Goal: Transaction & Acquisition: Download file/media

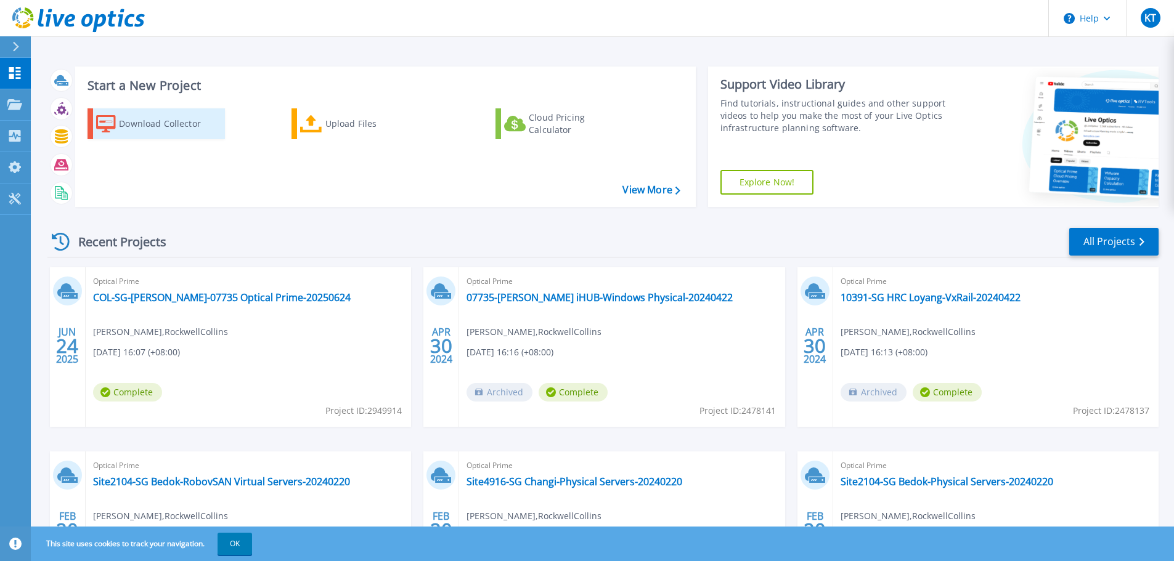
click at [174, 130] on div "Download Collector" at bounding box center [168, 124] width 99 height 25
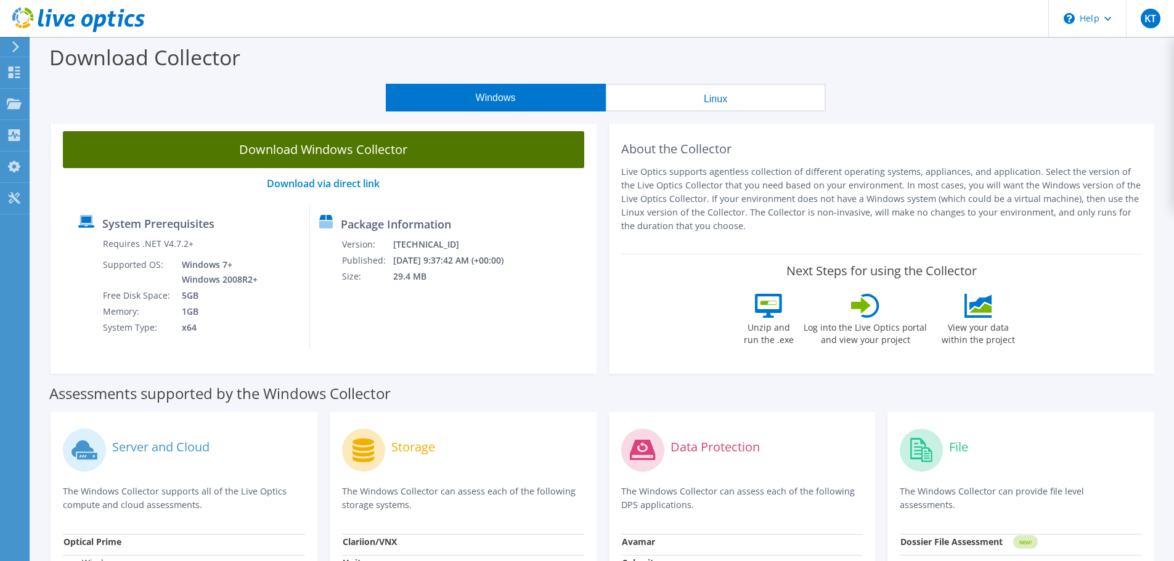
click at [434, 158] on link "Download Windows Collector" at bounding box center [323, 149] width 521 height 37
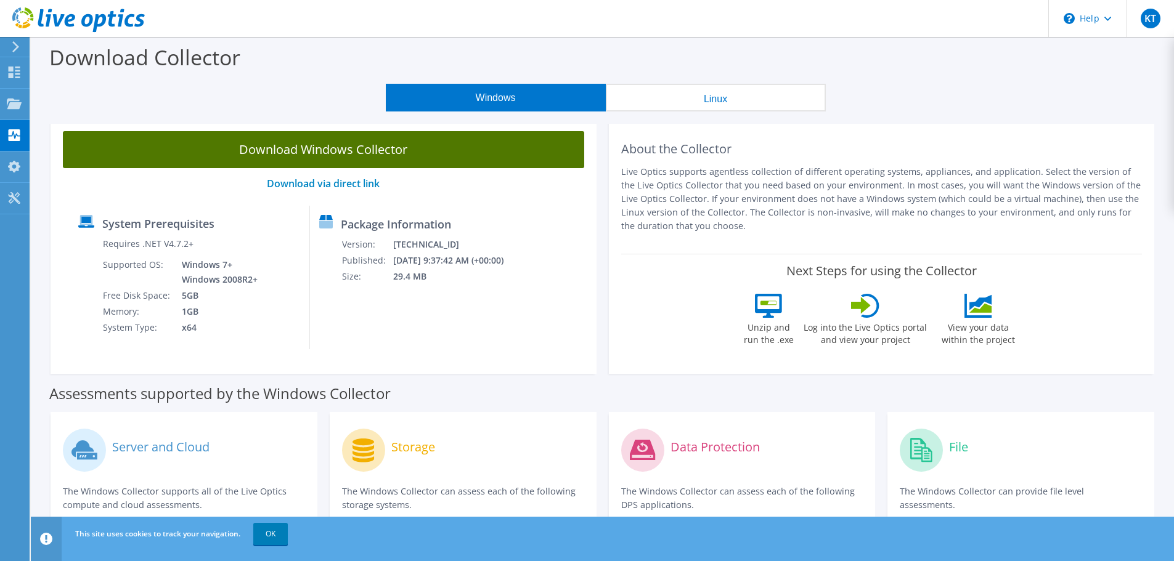
click at [327, 152] on link "Download Windows Collector" at bounding box center [323, 149] width 521 height 37
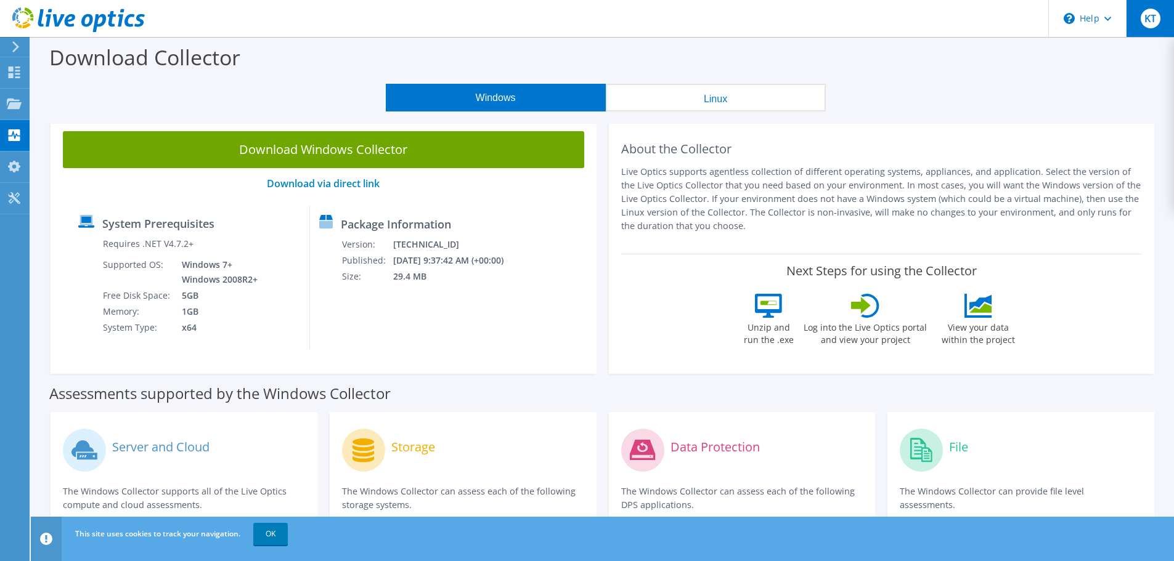
click at [1144, 21] on span "KT" at bounding box center [1151, 19] width 20 height 20
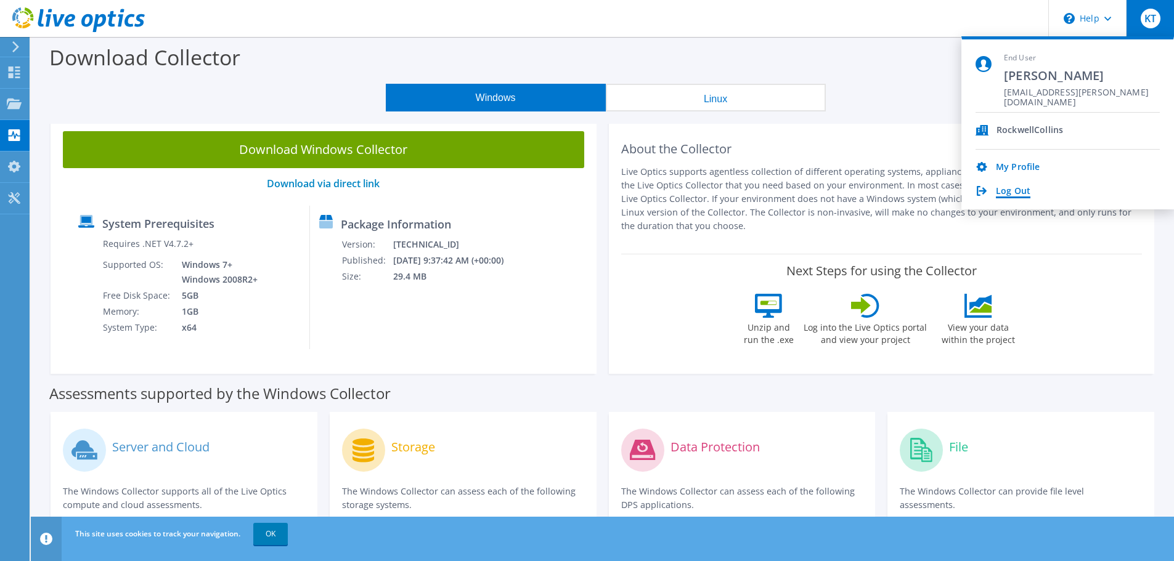
click at [1011, 187] on link "Log Out" at bounding box center [1013, 192] width 35 height 12
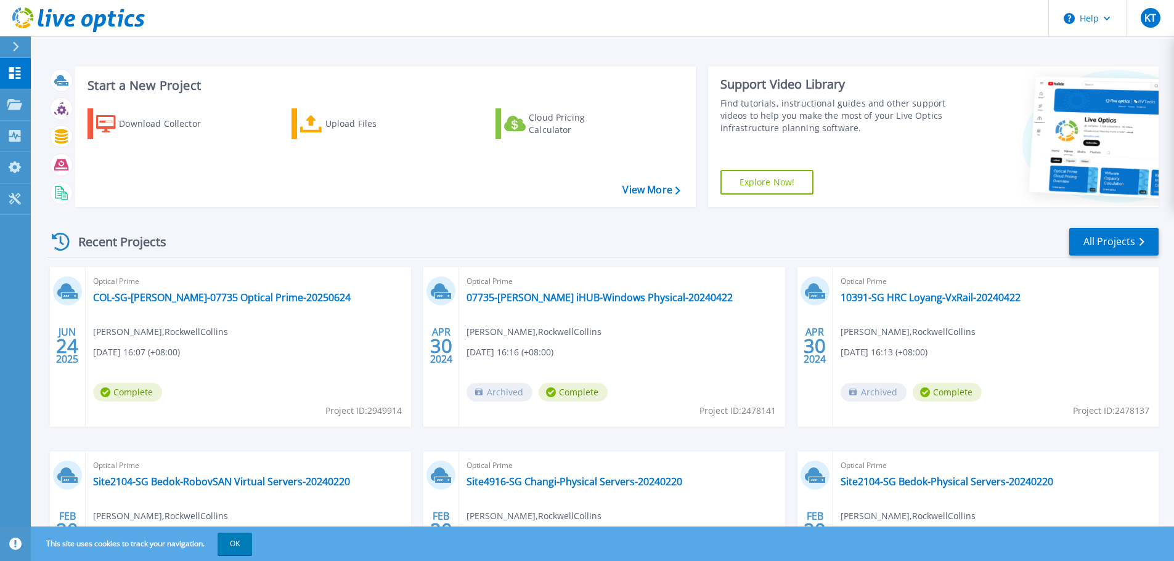
click at [394, 173] on div "Download Collector Upload Files Cloud Pricing Calculator" at bounding box center [384, 150] width 612 height 102
